Goal: Task Accomplishment & Management: Manage account settings

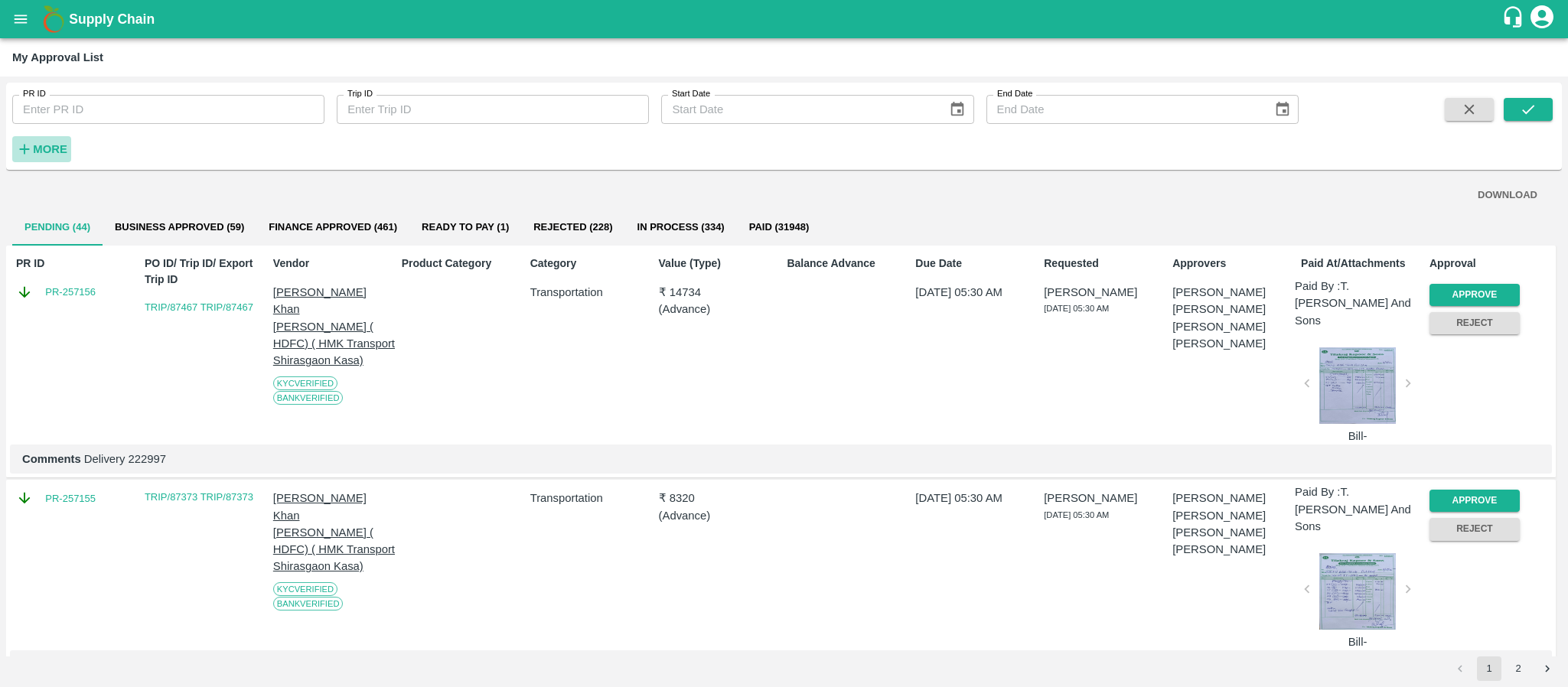
click at [54, 157] on h6 "More" at bounding box center [50, 149] width 35 height 20
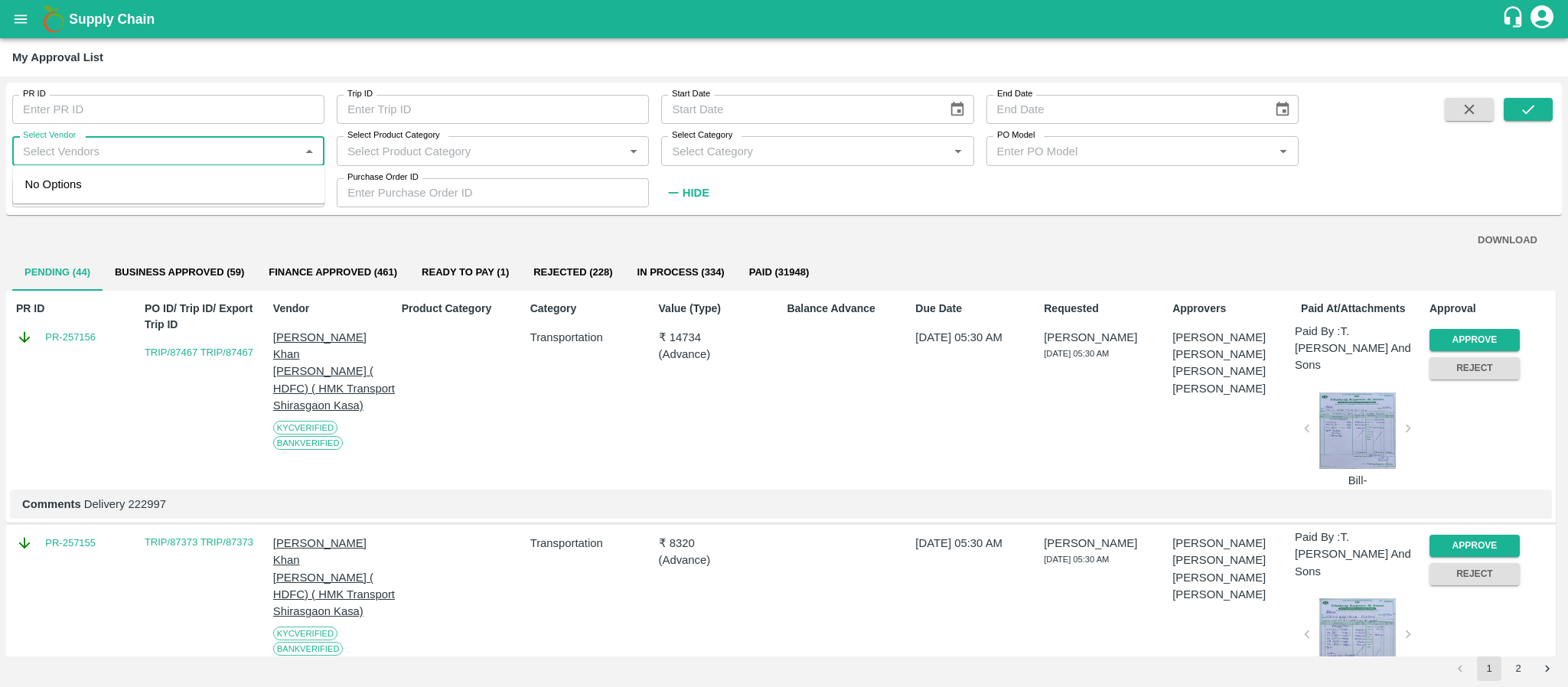
click at [127, 152] on input "Select Vendor" at bounding box center [155, 151] width 278 height 20
click at [134, 176] on div "A2 ENTERPRISES-Transporter" at bounding box center [110, 185] width 159 height 16
type input "A2 ENTERPRISES-Transporter"
click at [1518, 92] on div "PR ID PR ID Trip ID Trip ID Start Date Start Date End Date End Date Select Vend…" at bounding box center [784, 149] width 1556 height 120
click at [1529, 105] on icon "submit" at bounding box center [1528, 110] width 16 height 16
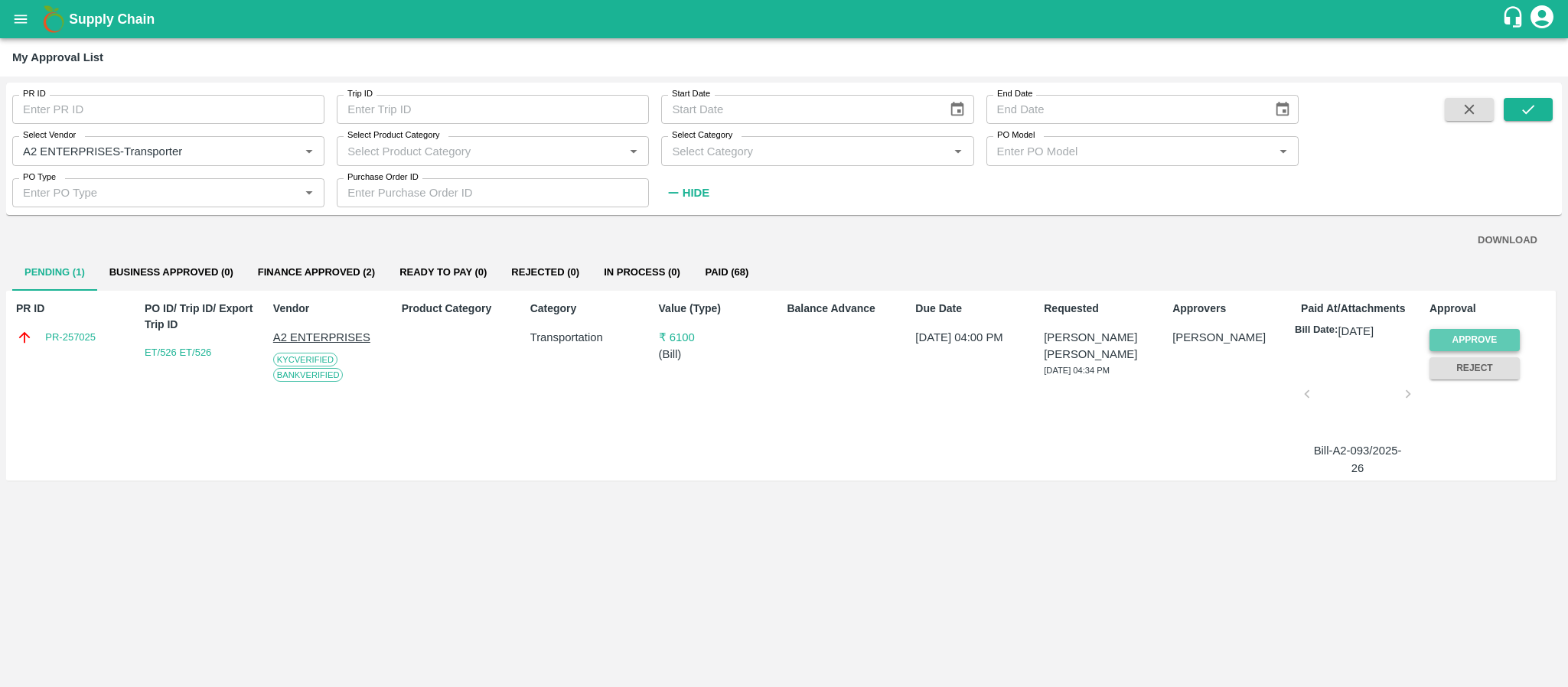
click at [1463, 335] on button "Approve" at bounding box center [1475, 339] width 91 height 22
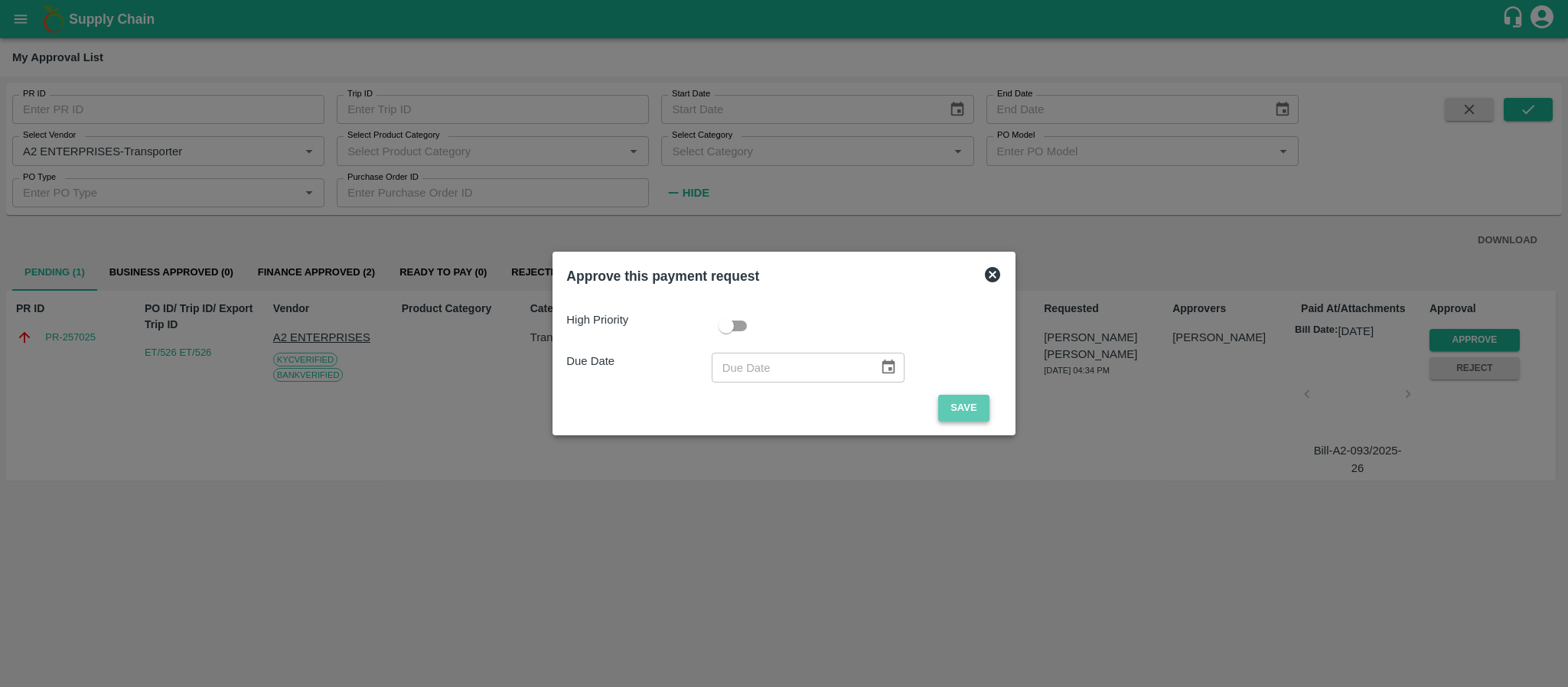
click at [969, 407] on button "Save" at bounding box center [963, 408] width 50 height 27
